Goal: Find specific page/section: Find specific page/section

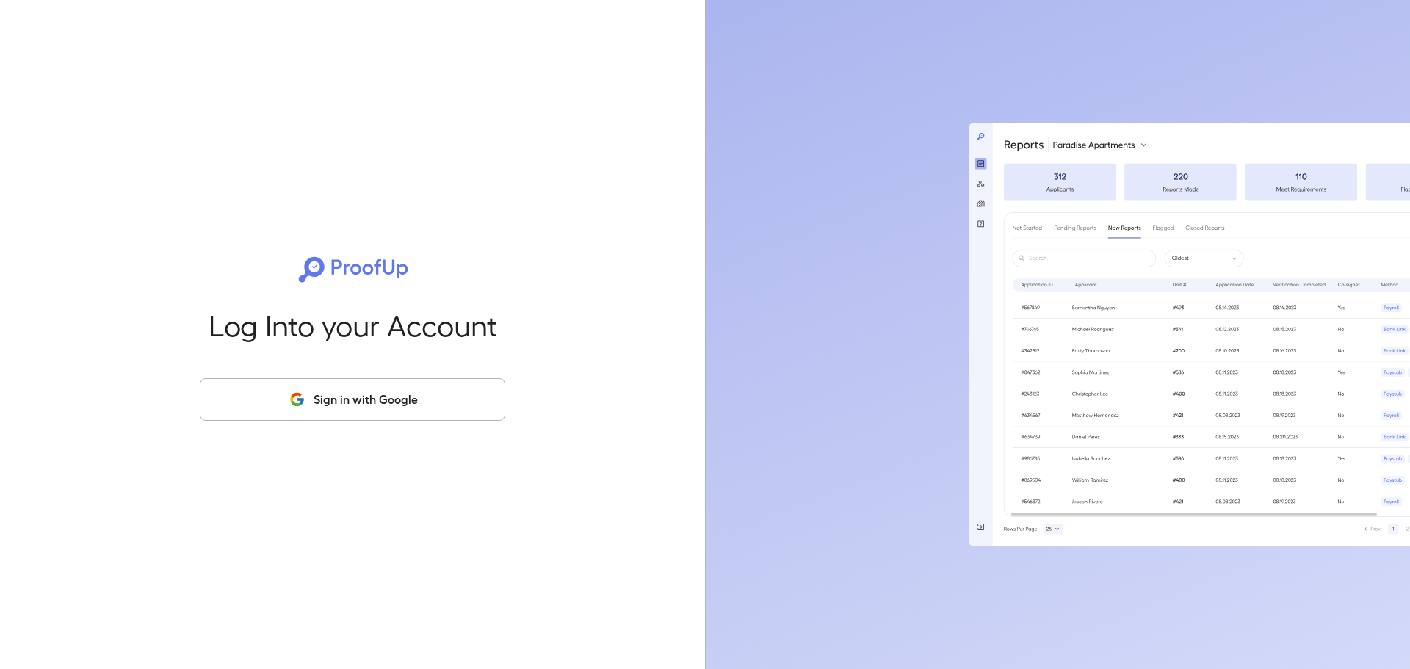
click at [245, 464] on div "Log Into your Account Sign in with Google" at bounding box center [352, 334] width 658 height 669
click at [262, 423] on div "Log Into your Account Sign in with Google" at bounding box center [352, 334] width 658 height 669
click at [294, 392] on icon "button" at bounding box center [297, 400] width 18 height 18
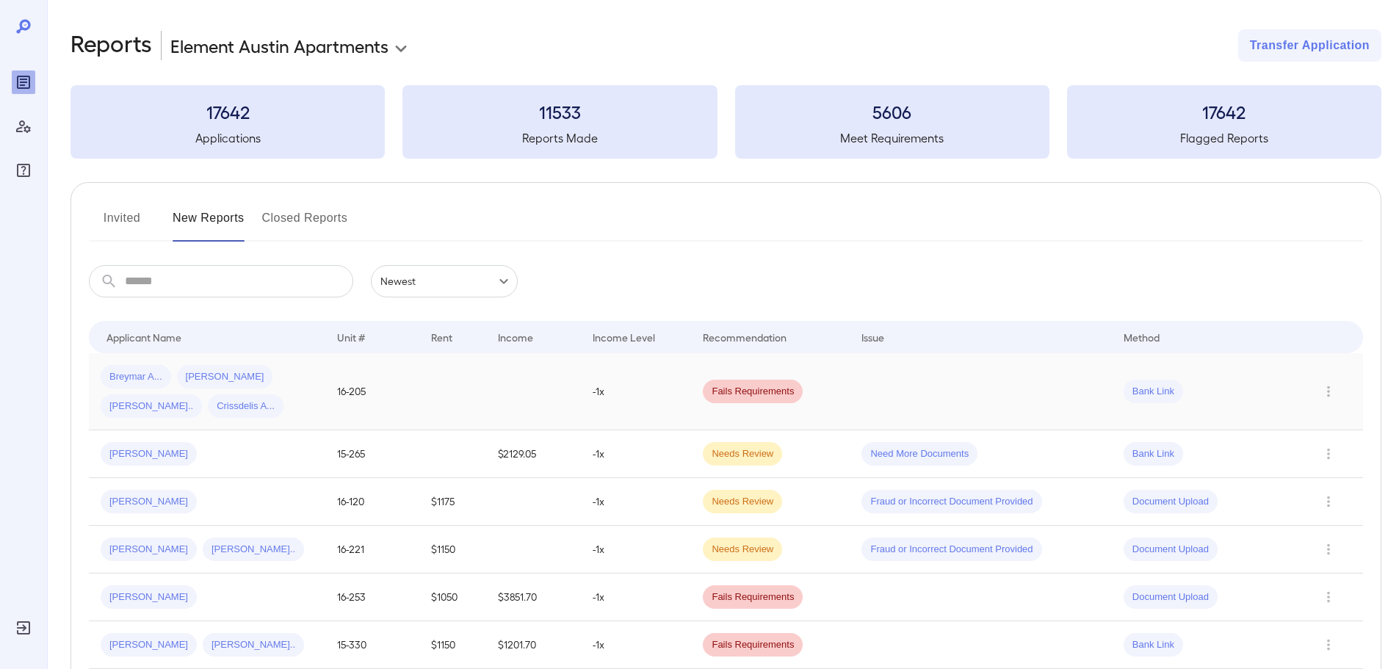
click at [304, 392] on div "Breymar A... [PERSON_NAME] [PERSON_NAME].. Crissdelis A..." at bounding box center [207, 391] width 213 height 53
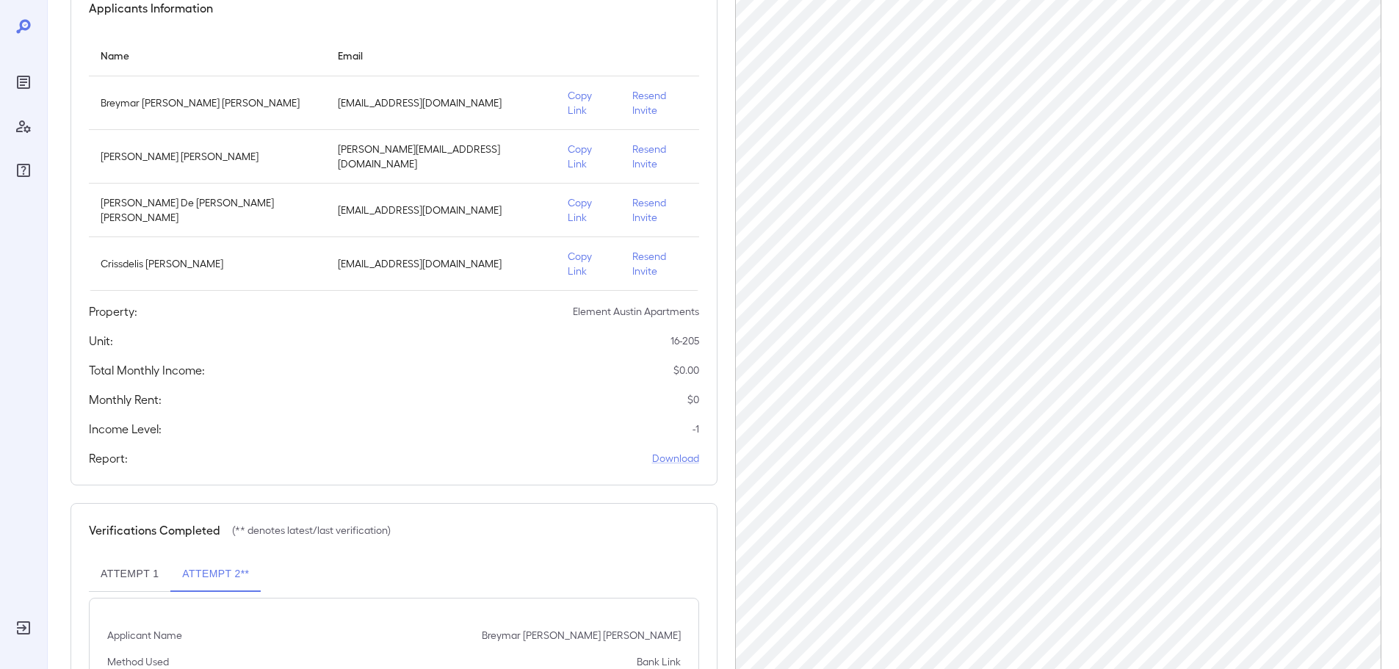
scroll to position [185, 0]
